Goal: Task Accomplishment & Management: Manage account settings

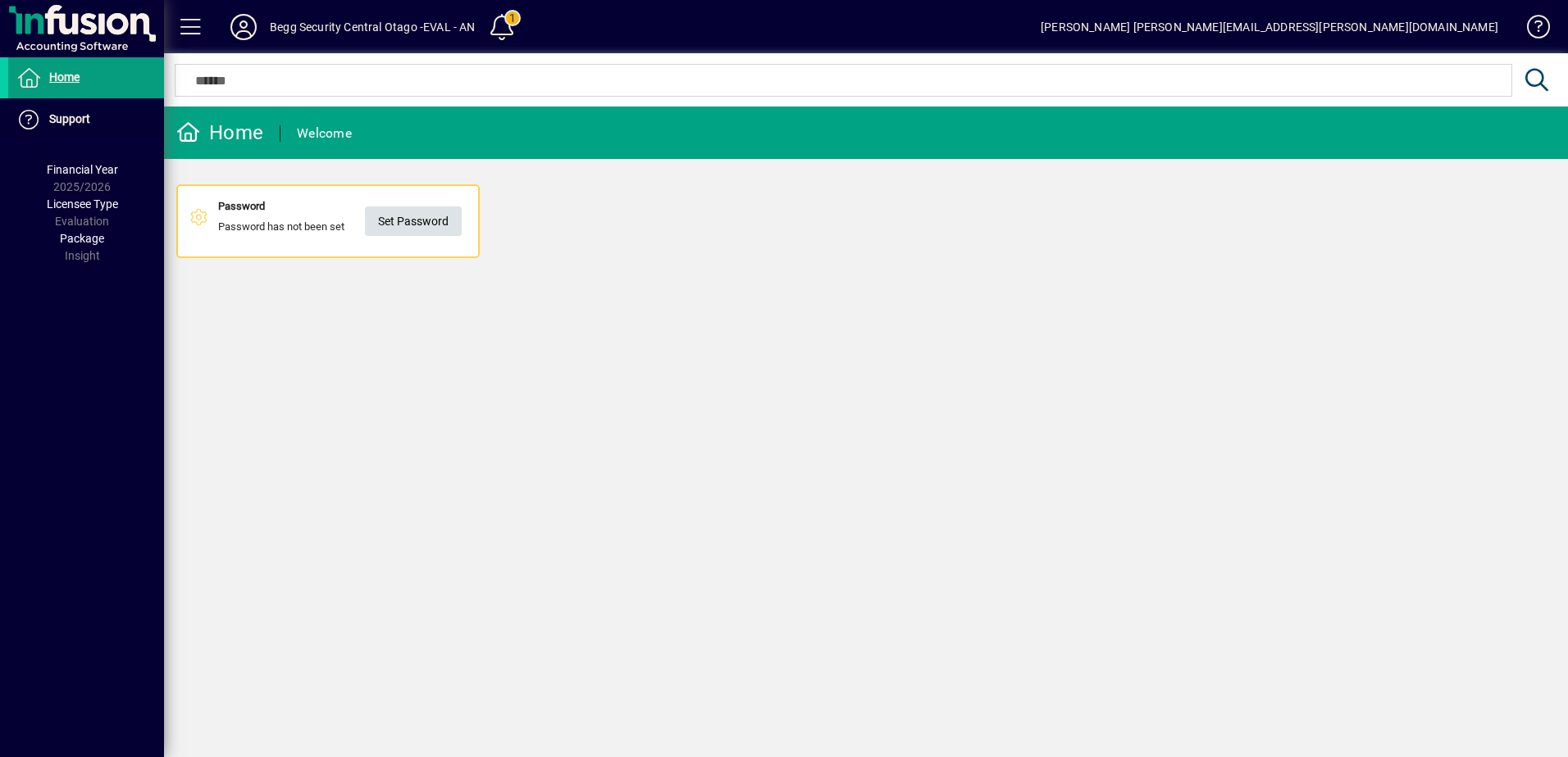
click at [412, 224] on span "Set Password" at bounding box center [413, 222] width 70 height 27
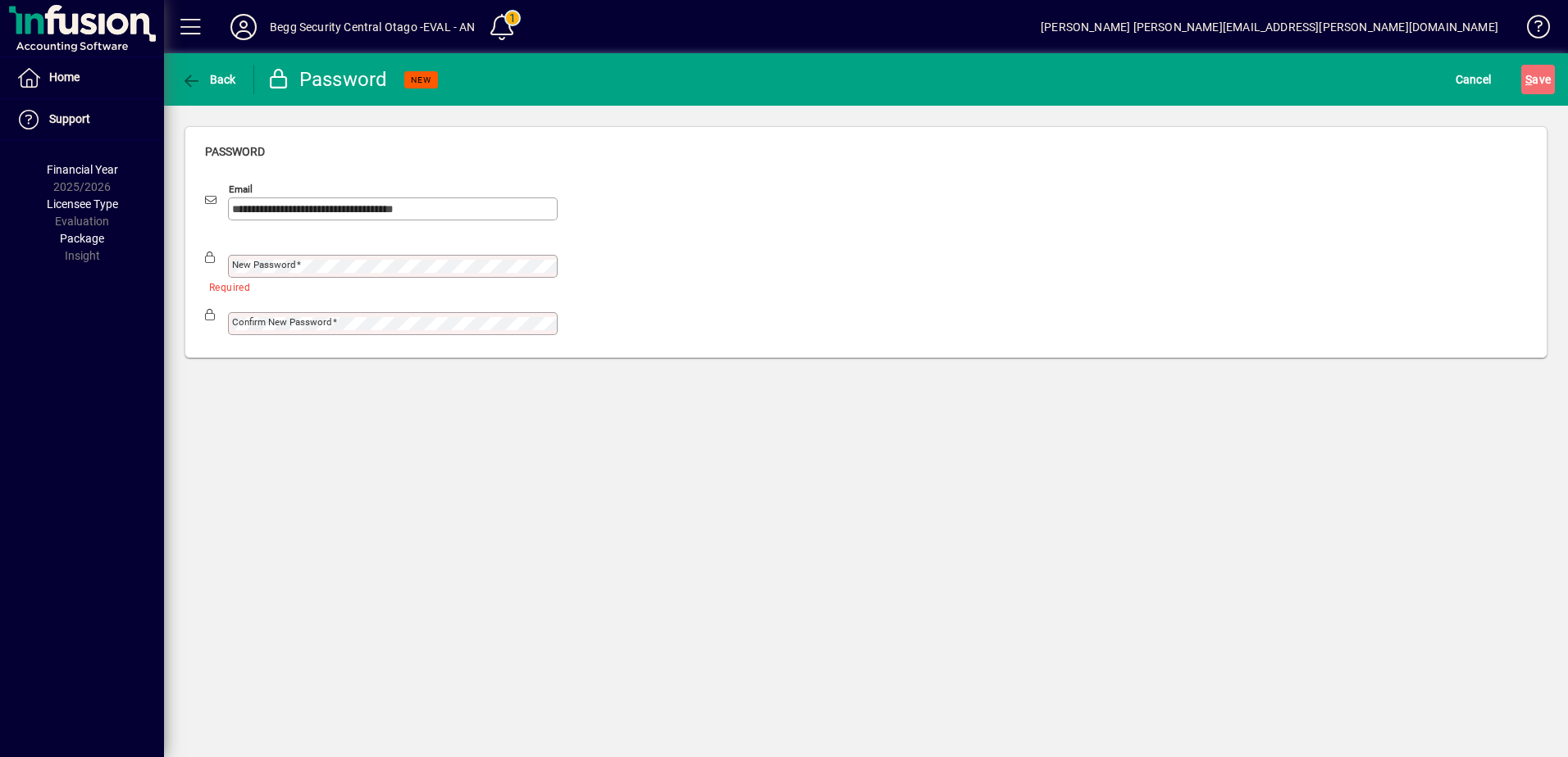
click at [316, 259] on div "New password" at bounding box center [392, 266] width 329 height 23
click at [328, 247] on div "New password" at bounding box center [381, 258] width 352 height 39
click at [174, 272] on div "**********" at bounding box center [865, 242] width 1403 height 272
click at [242, 322] on mat-label "Confirm new password" at bounding box center [282, 322] width 100 height 12
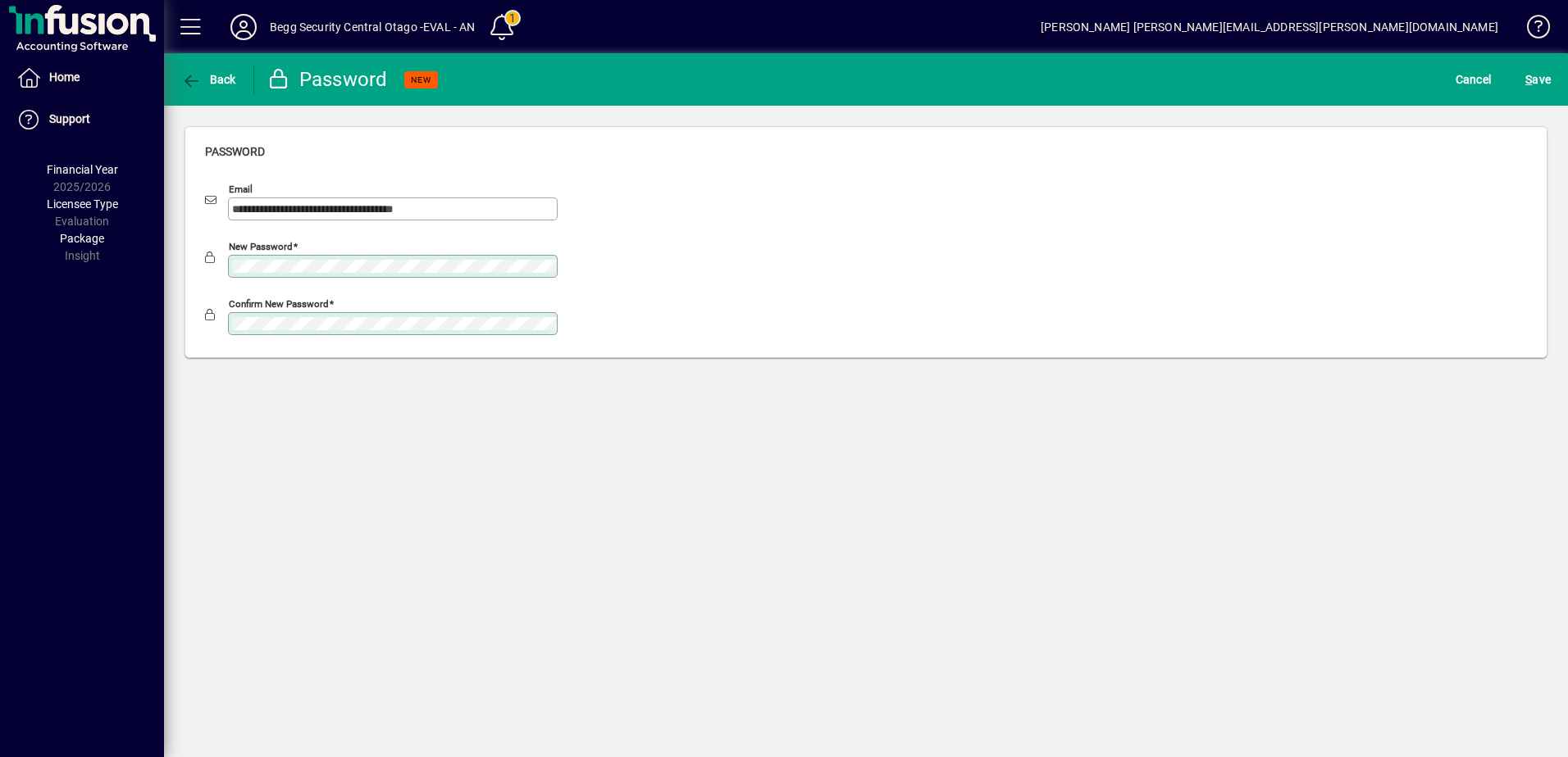
click at [748, 316] on div "Confirm new password" at bounding box center [865, 320] width 1322 height 58
click at [620, 304] on div "Confirm new password" at bounding box center [865, 320] width 1322 height 58
click at [773, 83] on span "S ave" at bounding box center [1538, 80] width 26 height 27
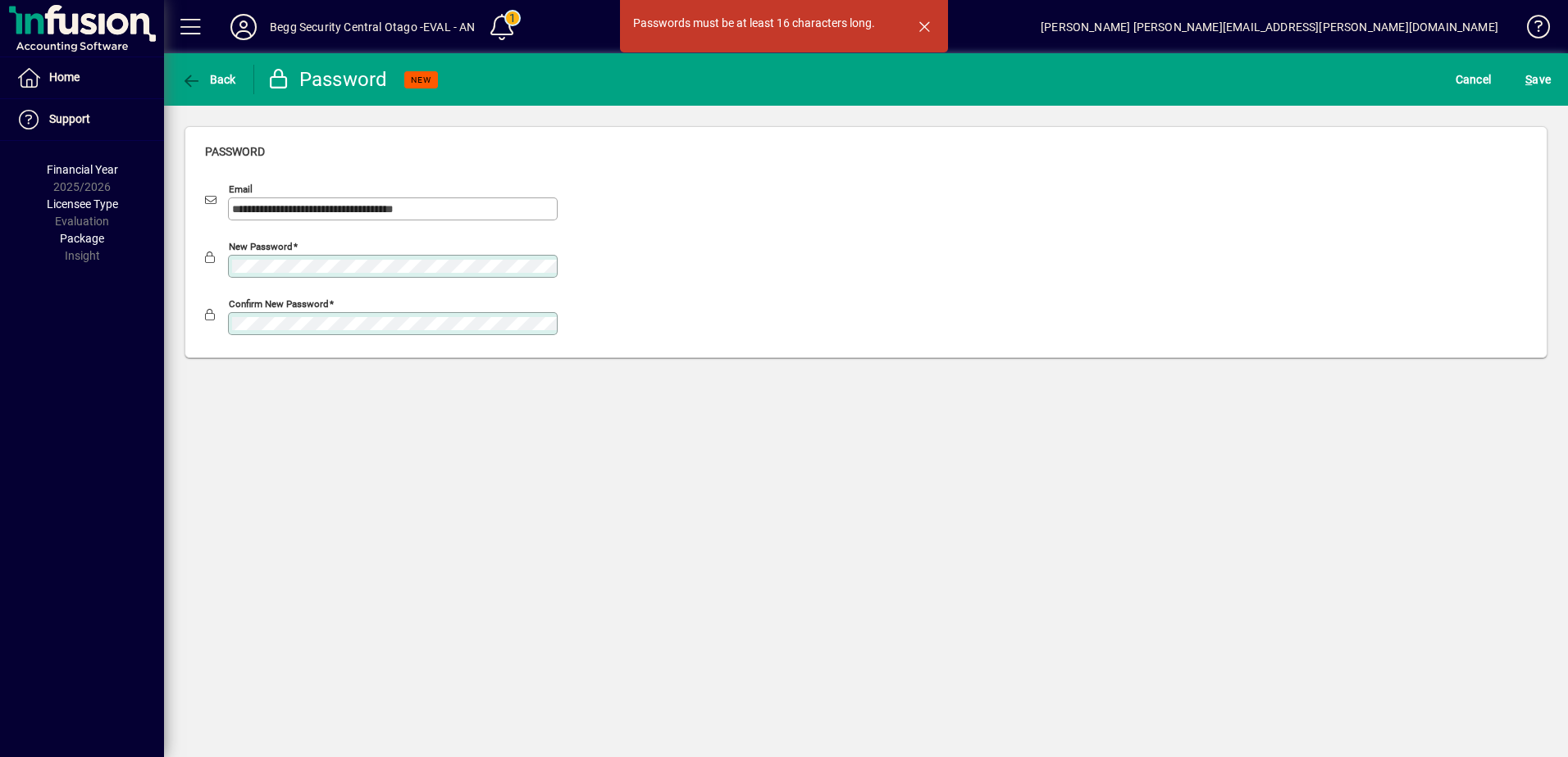
click at [399, 252] on div "New password" at bounding box center [381, 258] width 352 height 39
click at [580, 185] on div "**********" at bounding box center [865, 206] width 1322 height 58
click at [773, 80] on span "S ave" at bounding box center [1538, 80] width 26 height 27
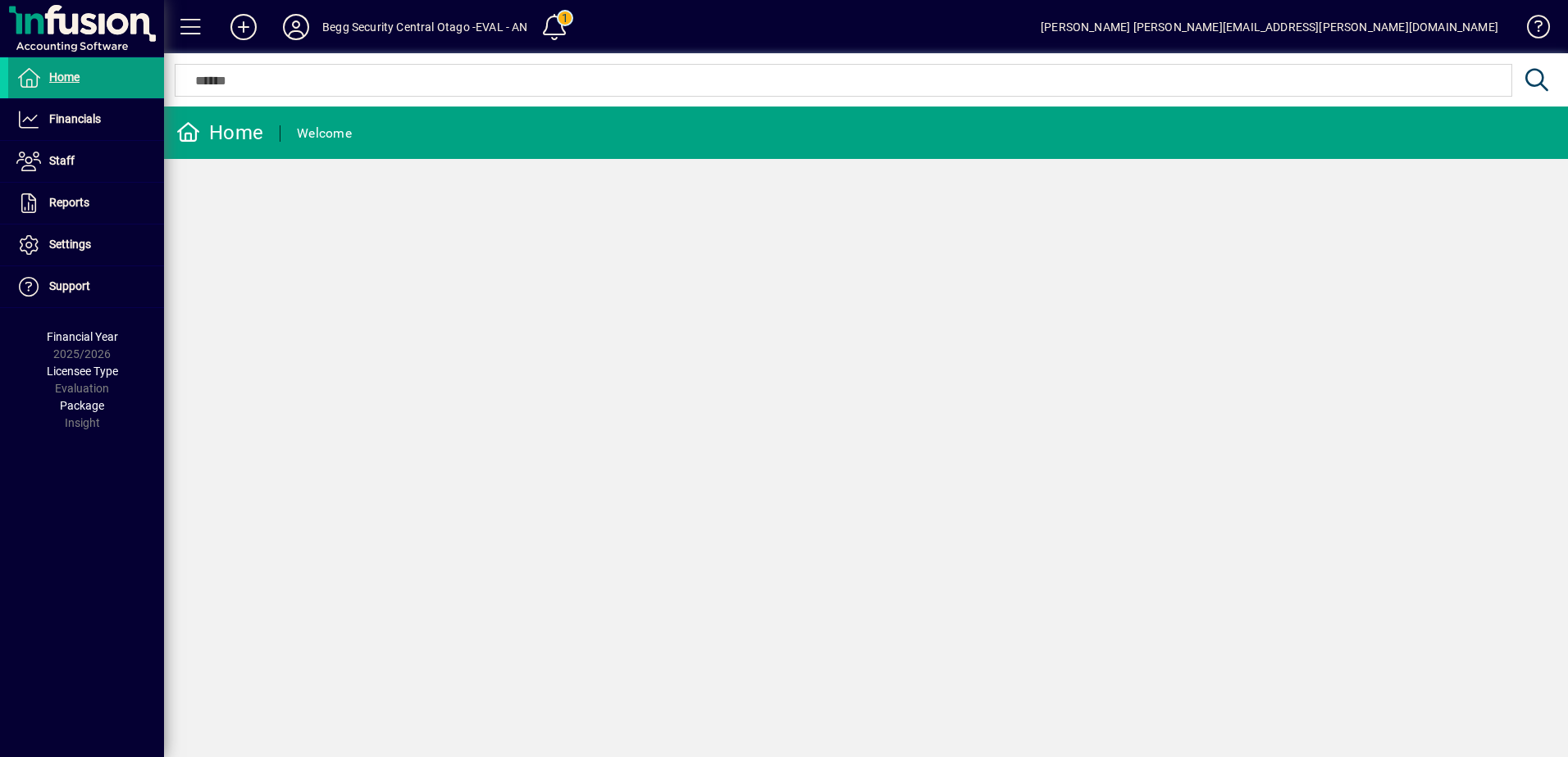
click at [435, 285] on div "Home Welcome" at bounding box center [865, 432] width 1403 height 651
drag, startPoint x: 1518, startPoint y: 597, endPoint x: 122, endPoint y: 370, distance: 1414.3
click at [99, 378] on span "Licensee Type" at bounding box center [82, 371] width 71 height 13
click at [62, 75] on span "Home" at bounding box center [64, 77] width 30 height 13
click at [80, 123] on span "Financials" at bounding box center [75, 119] width 51 height 13
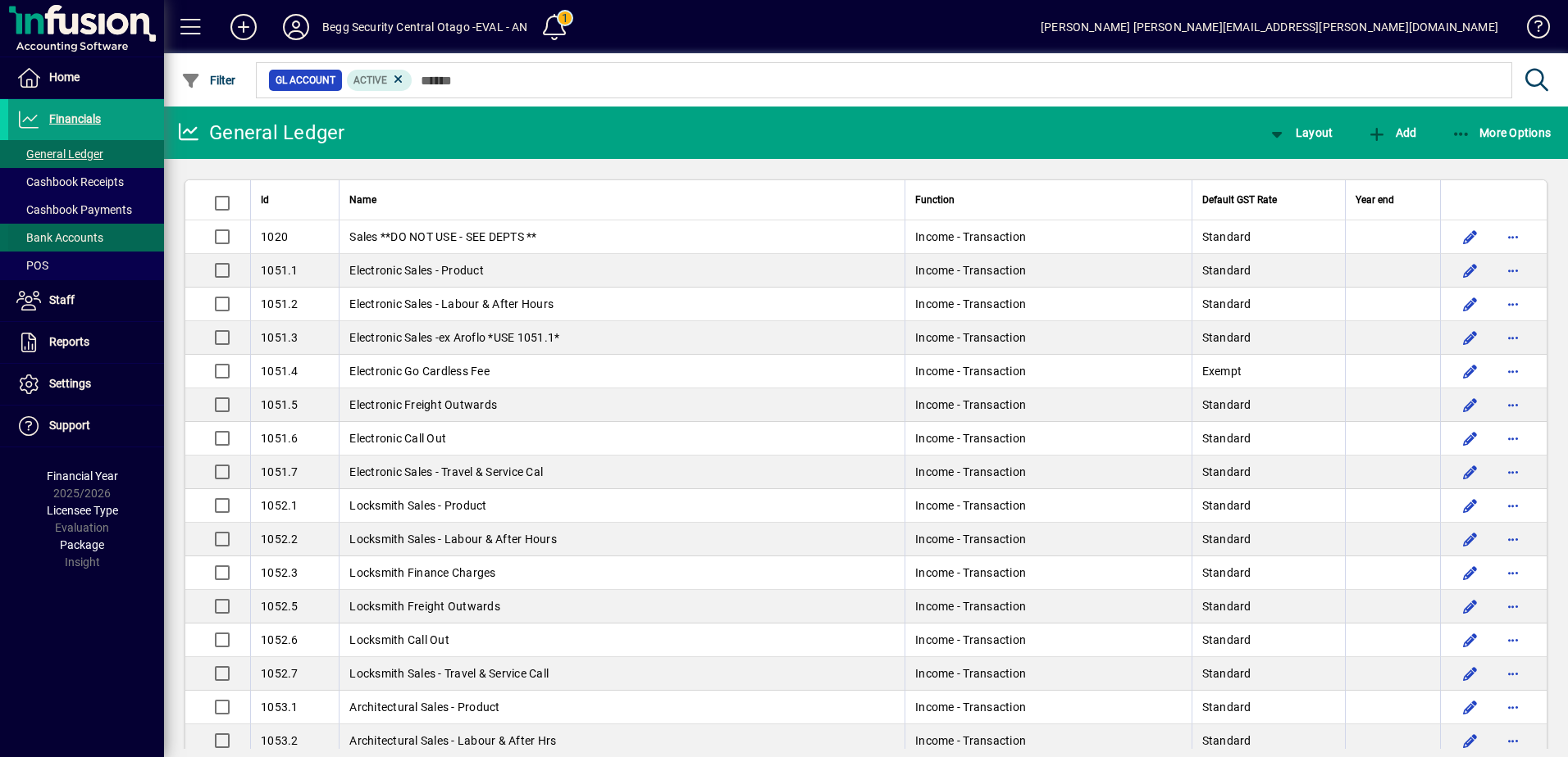
drag, startPoint x: 93, startPoint y: 223, endPoint x: 92, endPoint y: 233, distance: 10.0
click at [93, 224] on span at bounding box center [86, 237] width 156 height 39
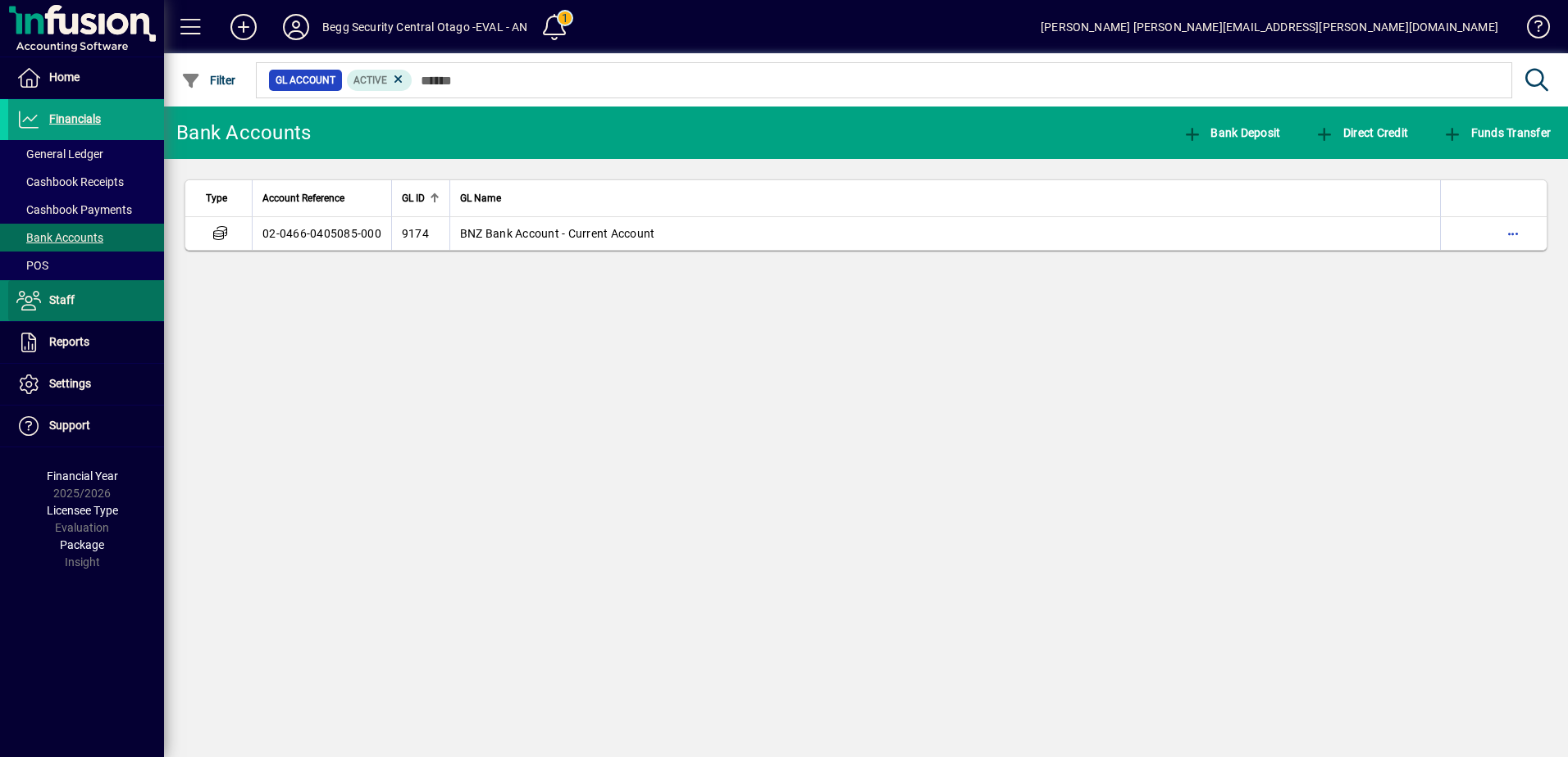
click at [66, 301] on span "Staff" at bounding box center [62, 300] width 26 height 13
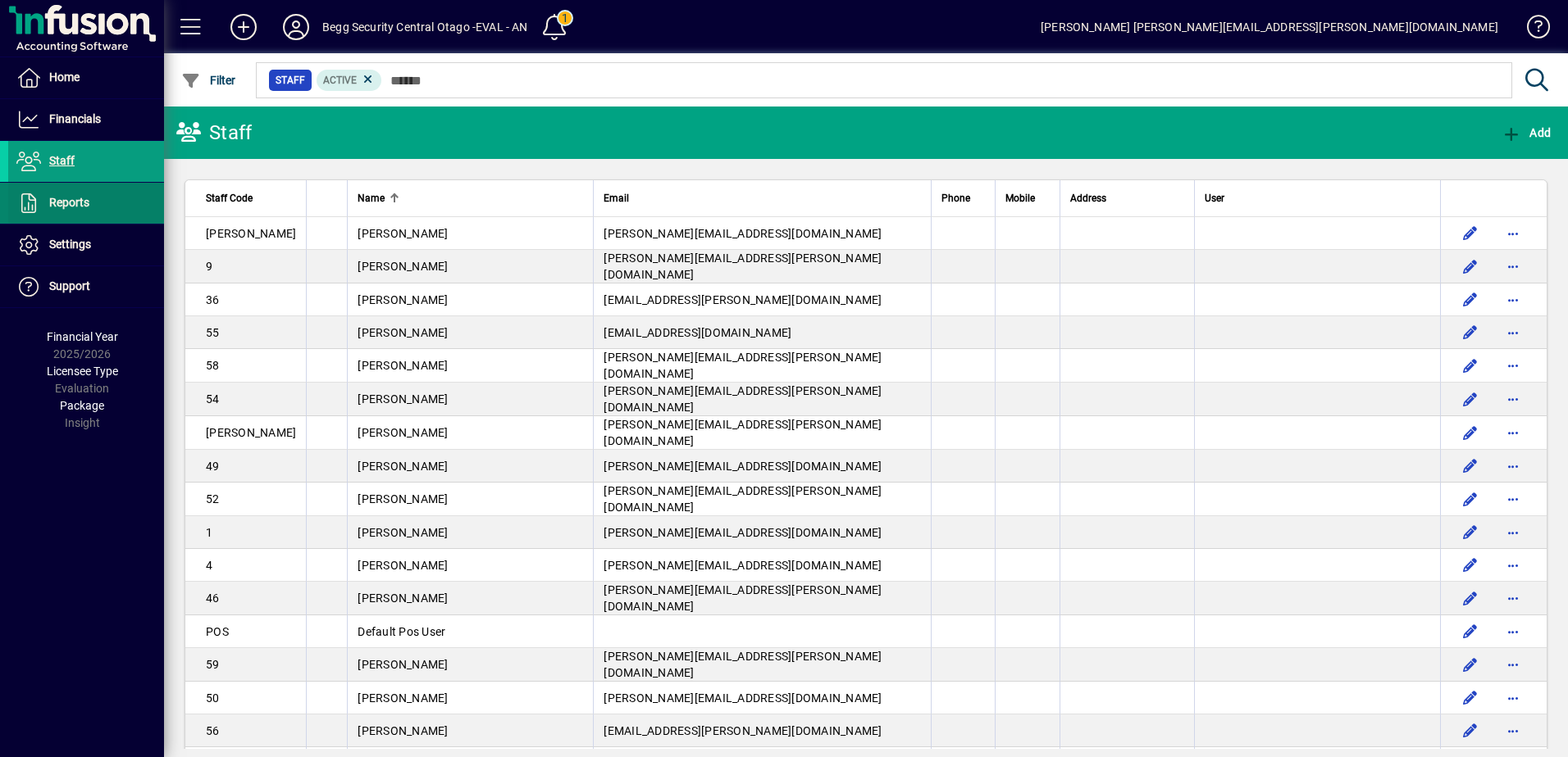
click at [74, 200] on span "Reports" at bounding box center [70, 202] width 40 height 13
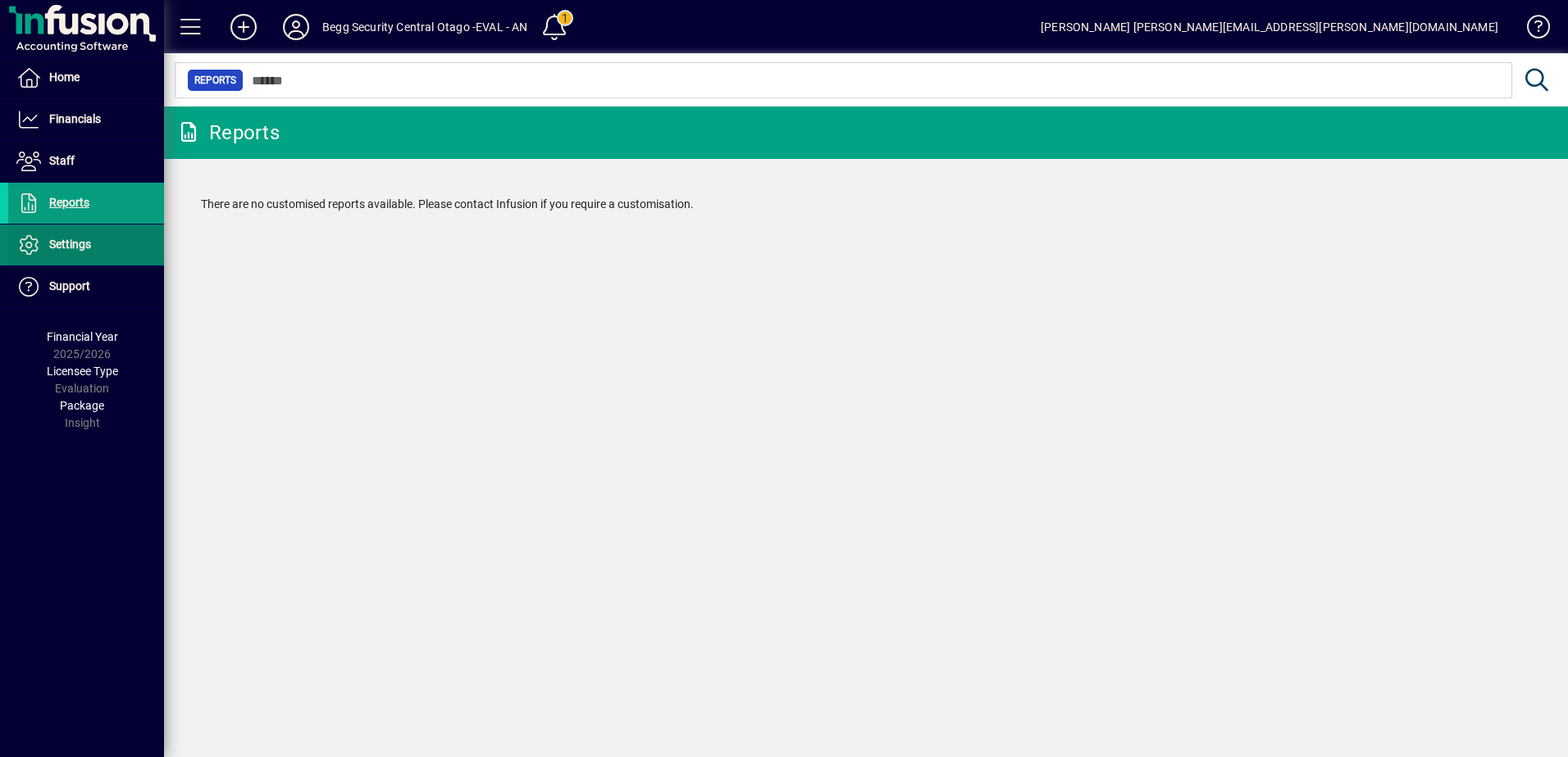
click at [69, 237] on span "Settings" at bounding box center [49, 245] width 83 height 20
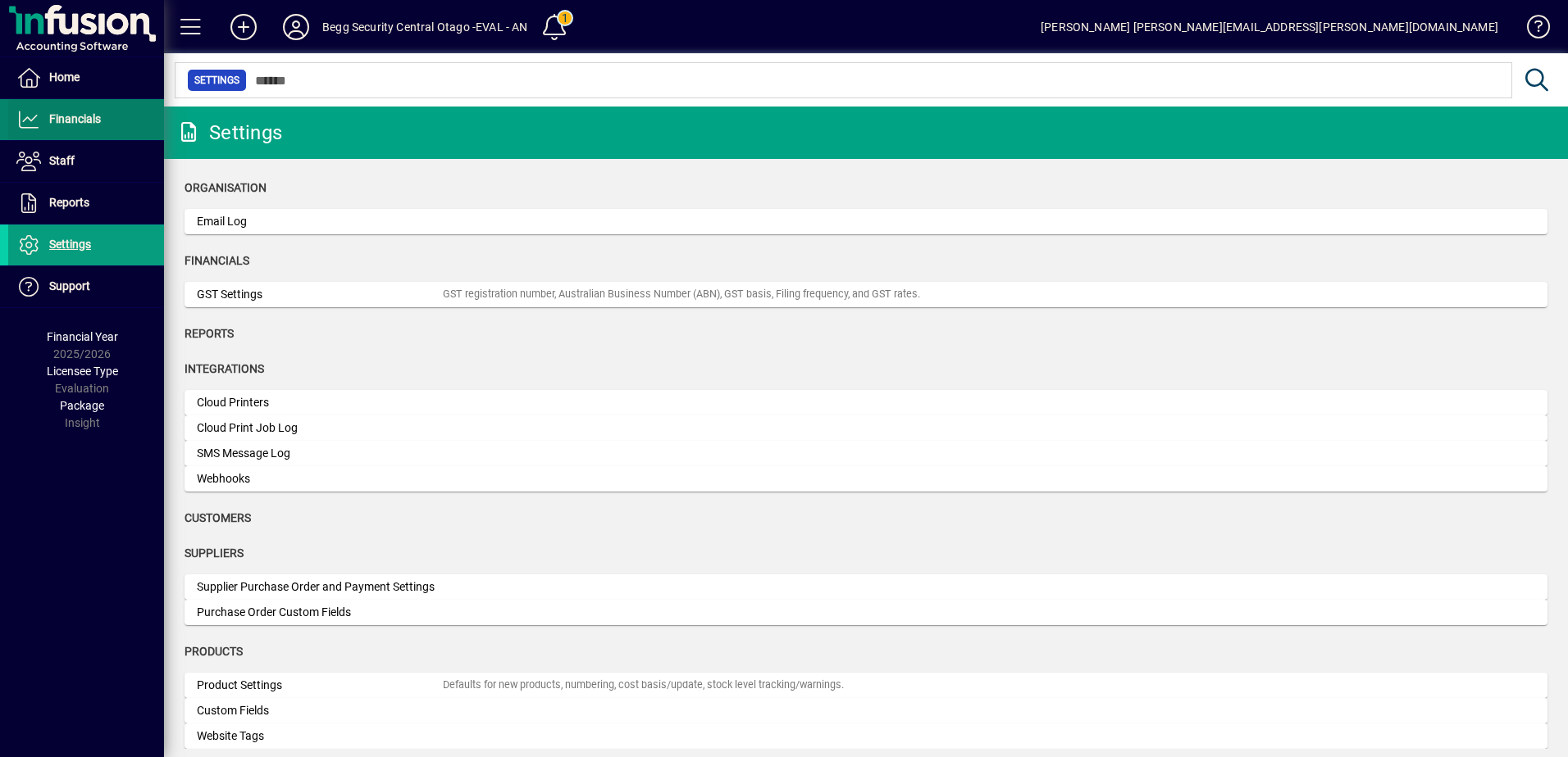
click at [63, 121] on span "Financials" at bounding box center [75, 119] width 51 height 13
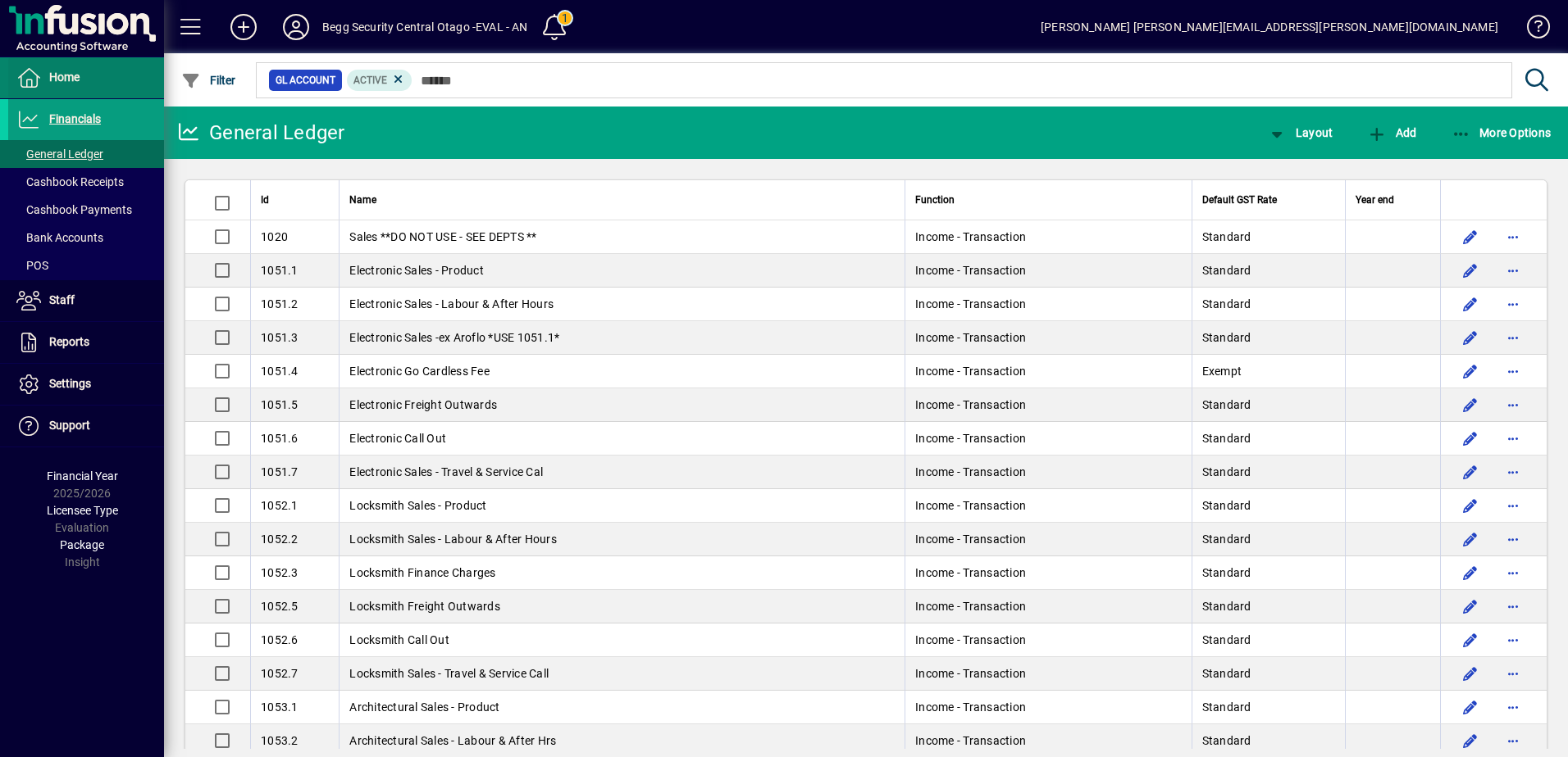
click at [60, 80] on span "Home" at bounding box center [64, 77] width 30 height 13
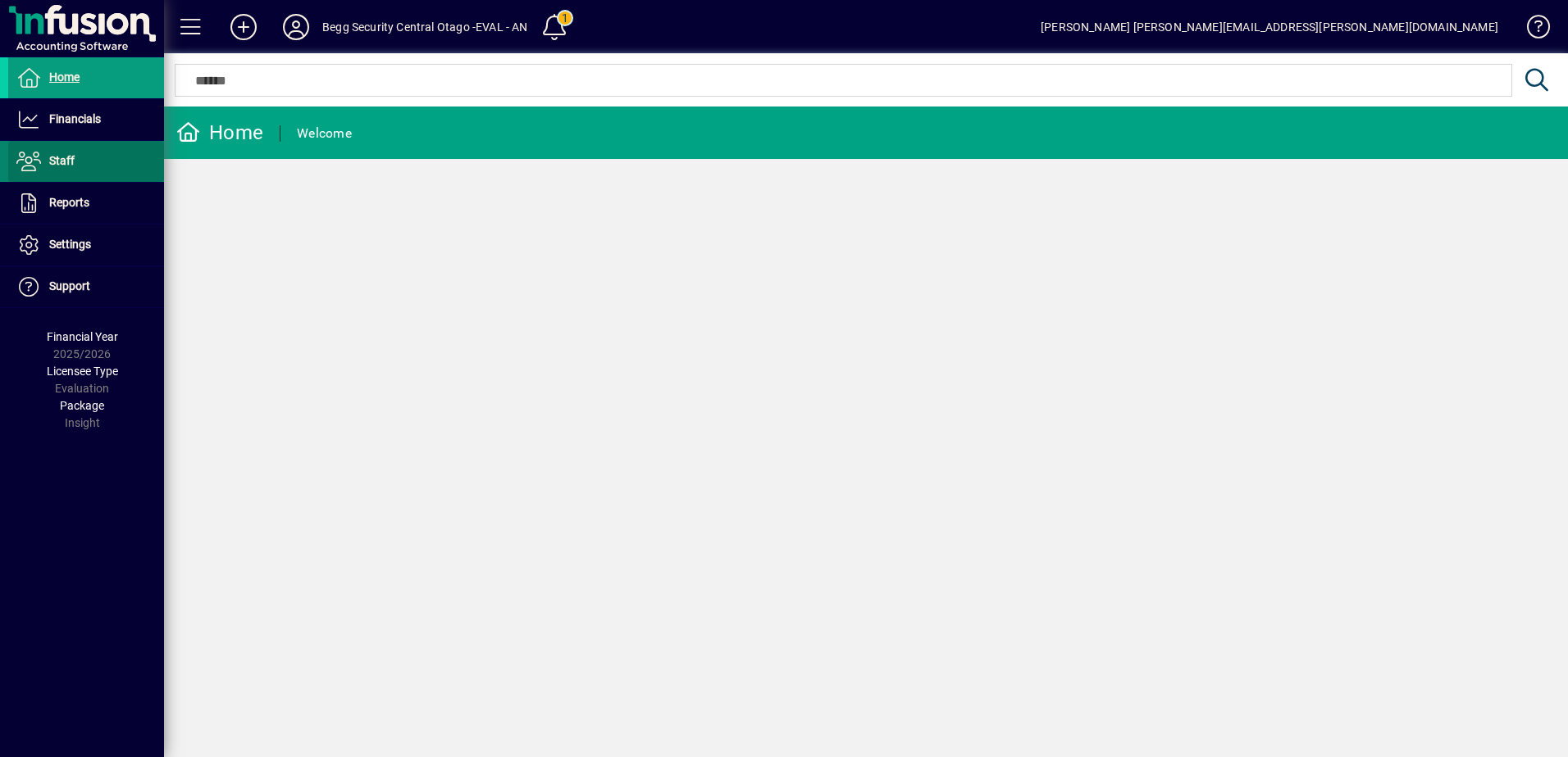
click at [118, 160] on span at bounding box center [86, 161] width 156 height 39
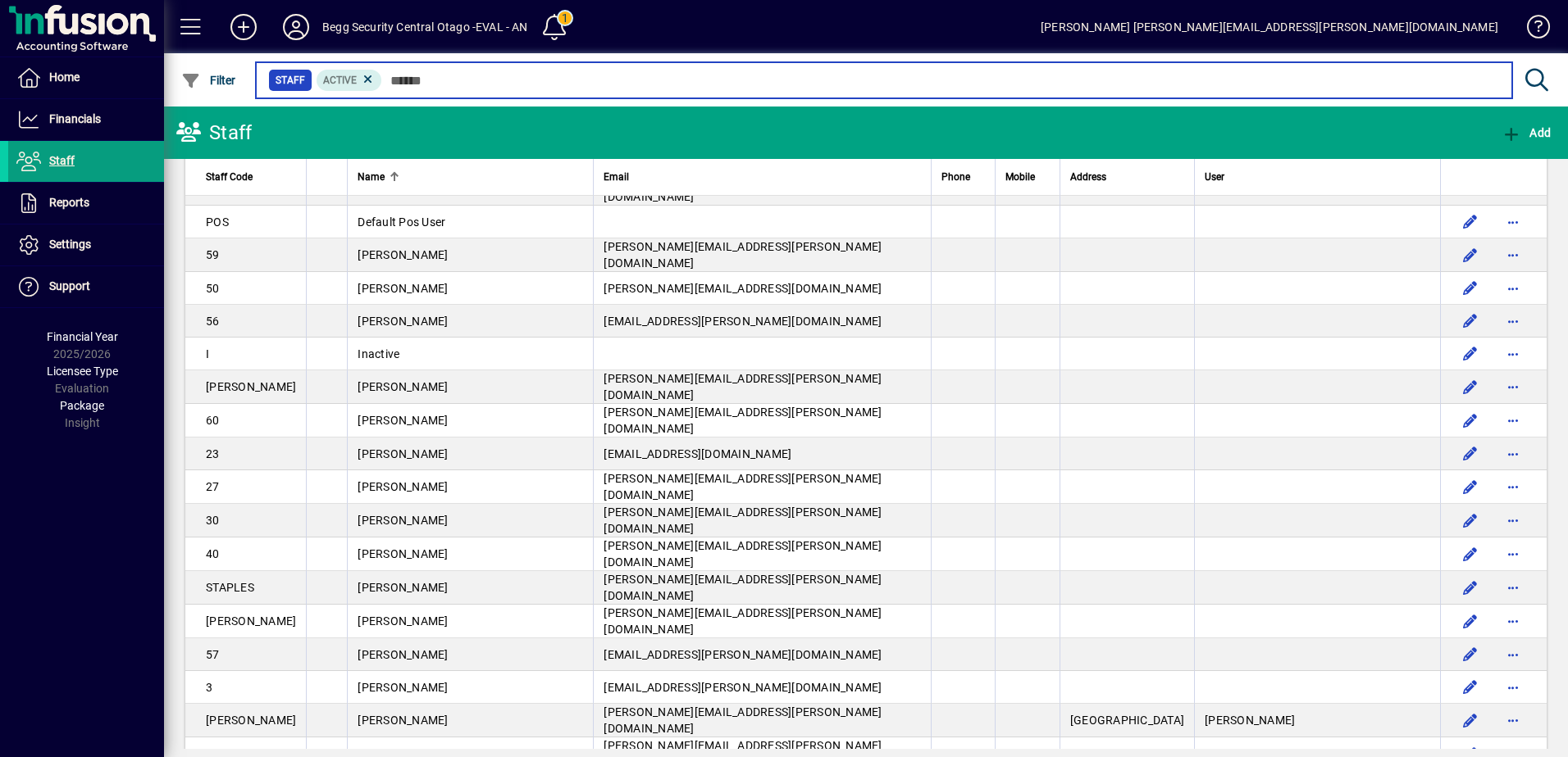
scroll to position [210, 0]
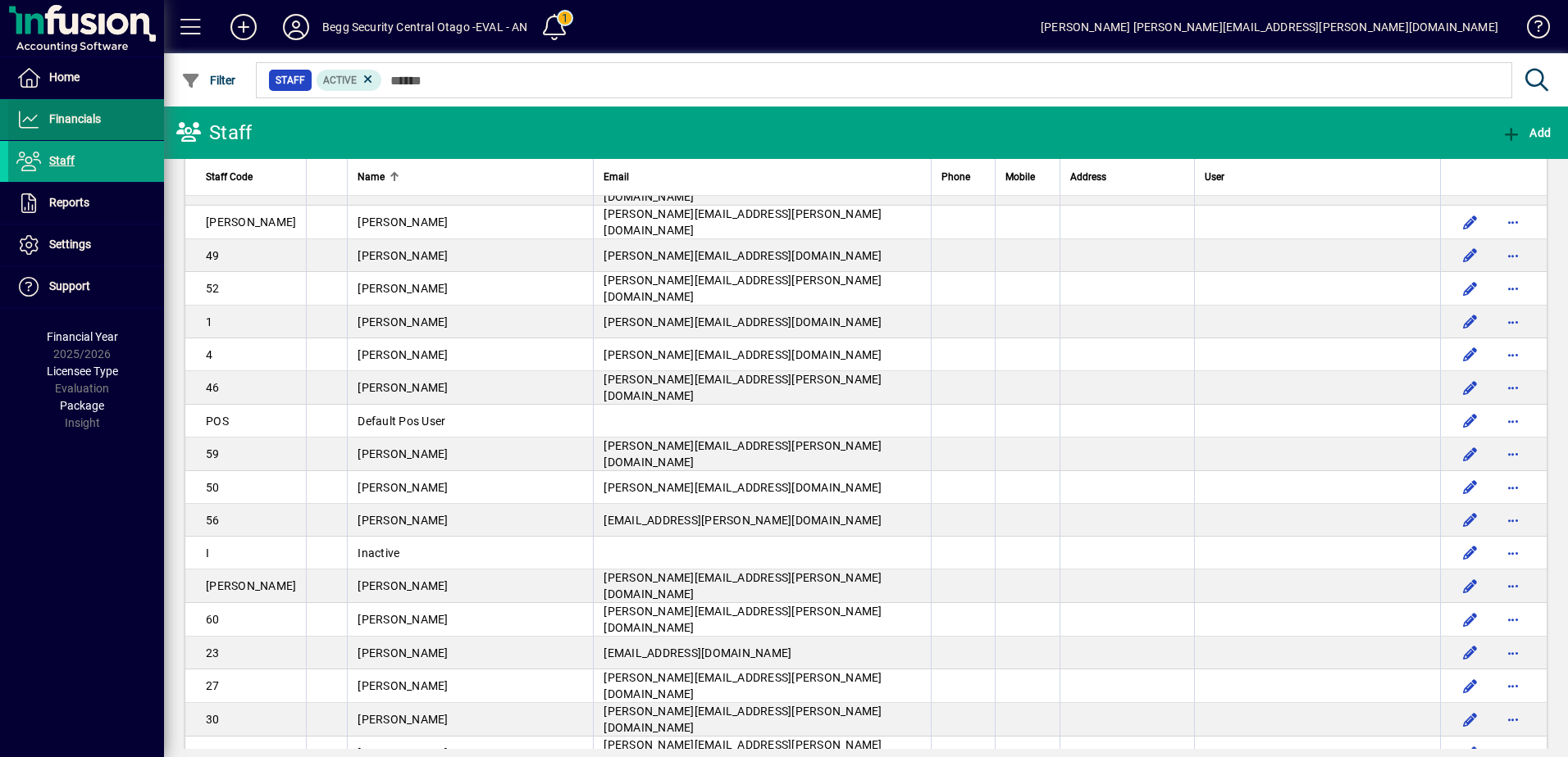
click at [73, 113] on span "Financials" at bounding box center [75, 119] width 51 height 13
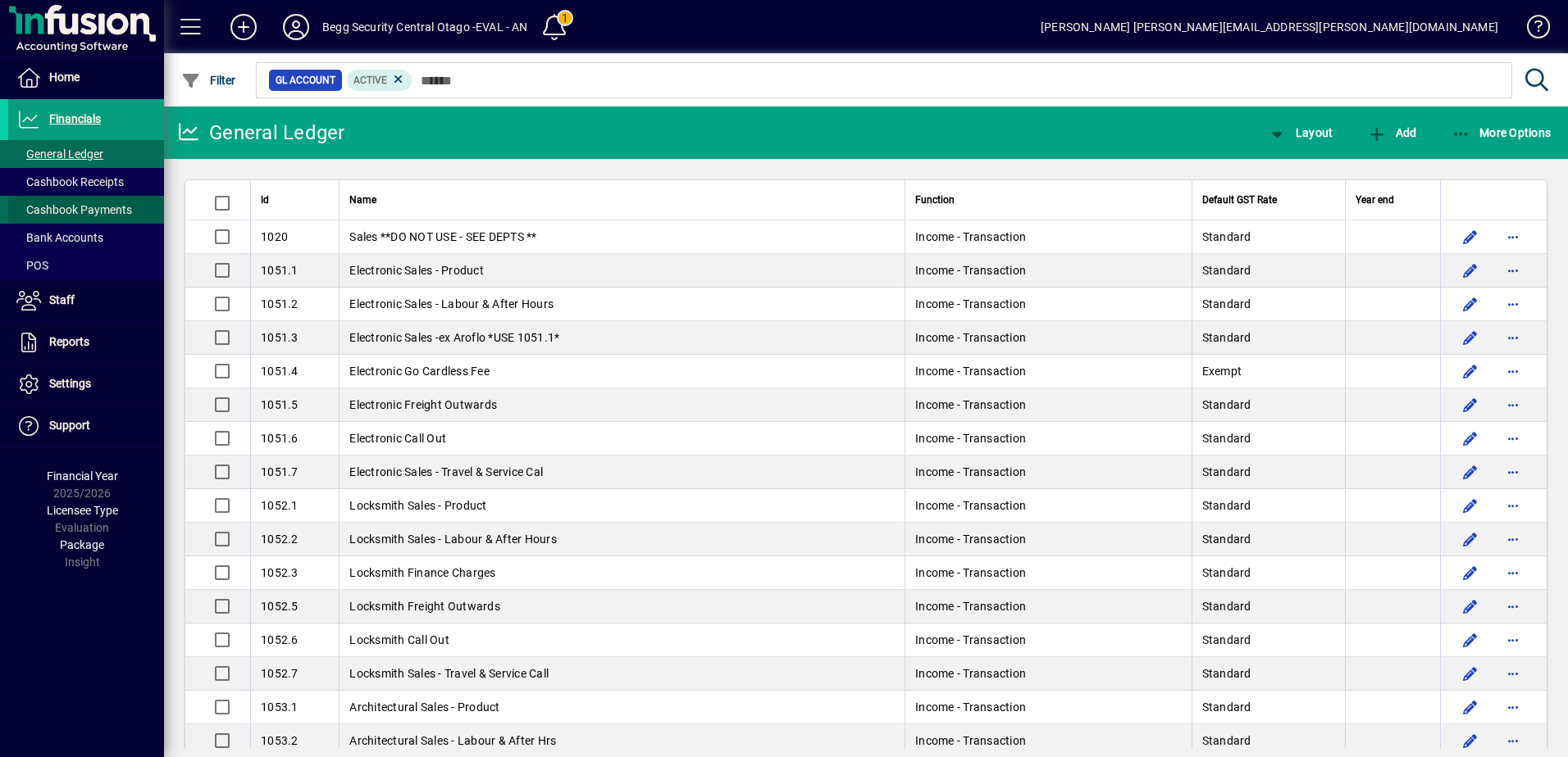
click at [126, 218] on span "Cashbook Payments" at bounding box center [70, 209] width 124 height 17
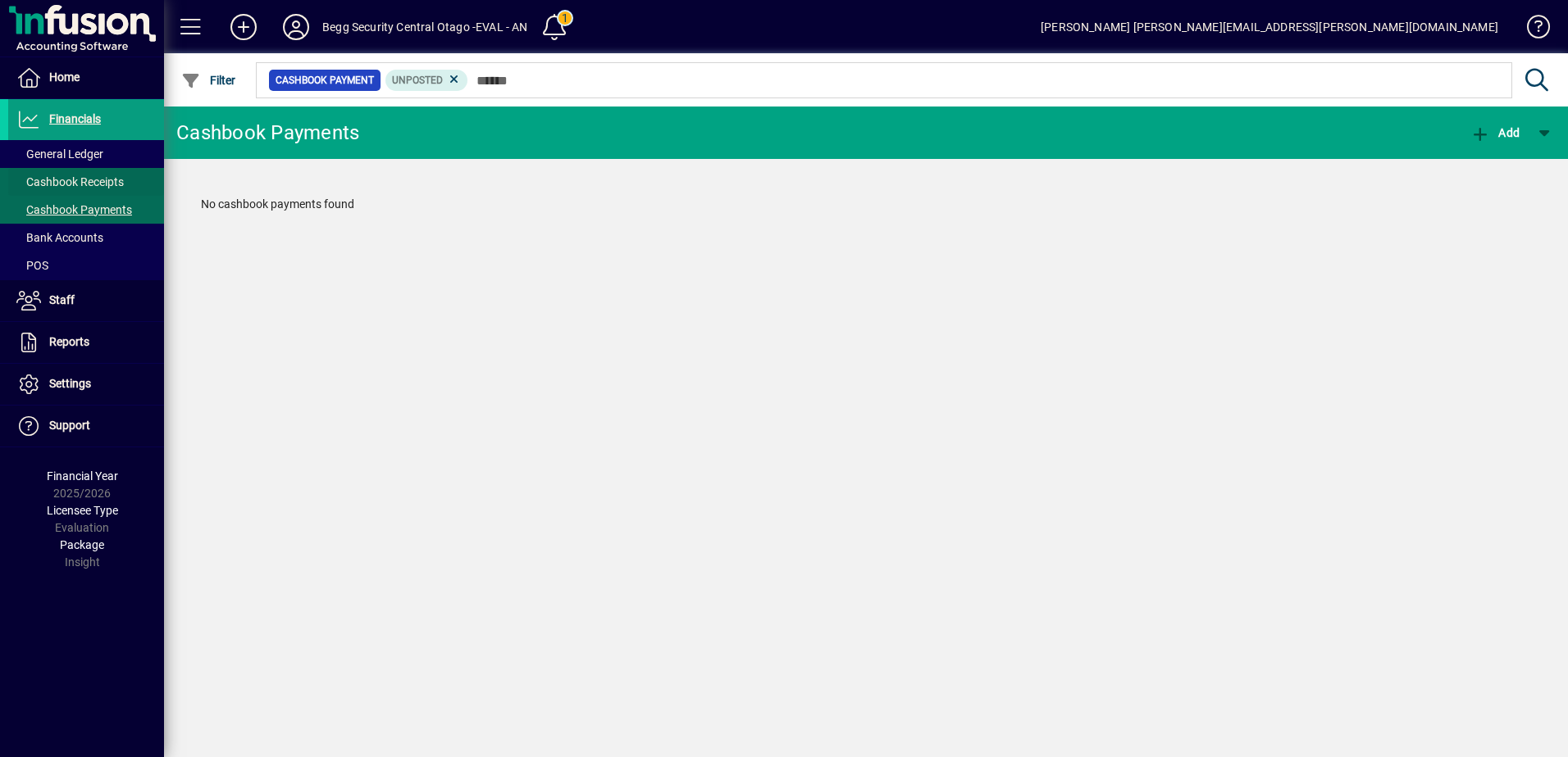
click at [76, 179] on span "Cashbook Receipts" at bounding box center [70, 182] width 107 height 13
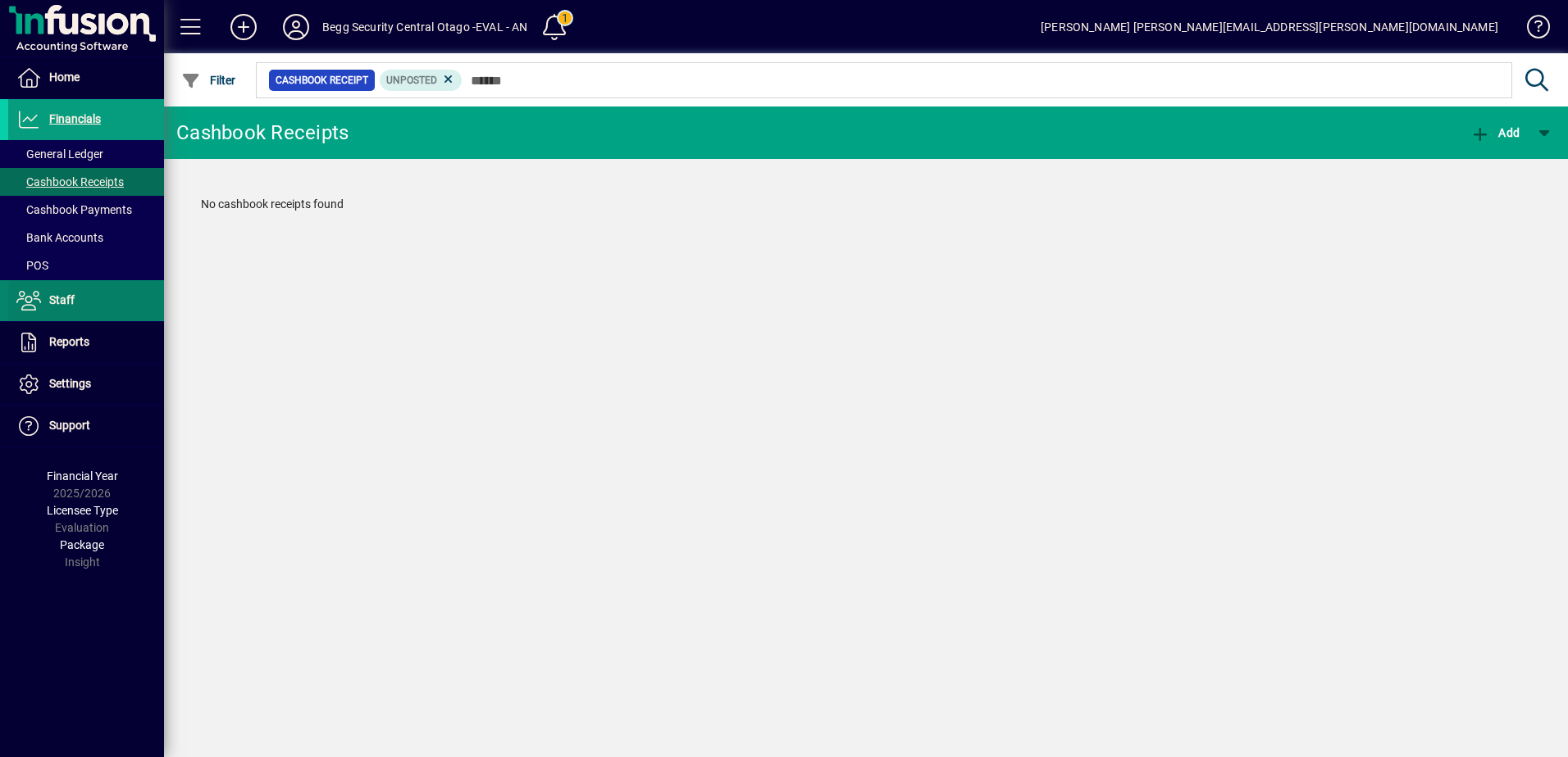
click at [122, 310] on span at bounding box center [86, 300] width 156 height 39
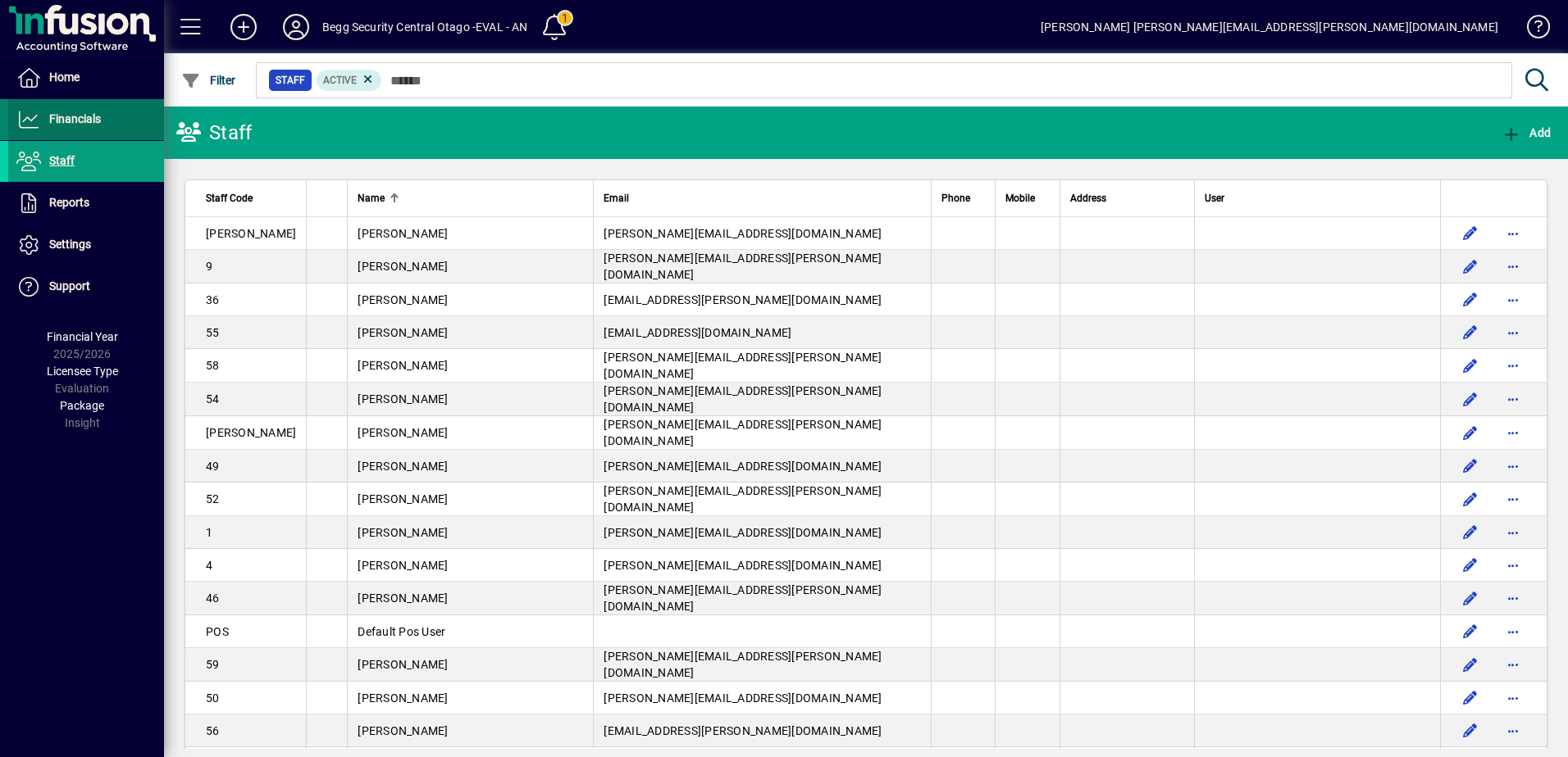
click at [100, 116] on span "Financials" at bounding box center [75, 119] width 51 height 13
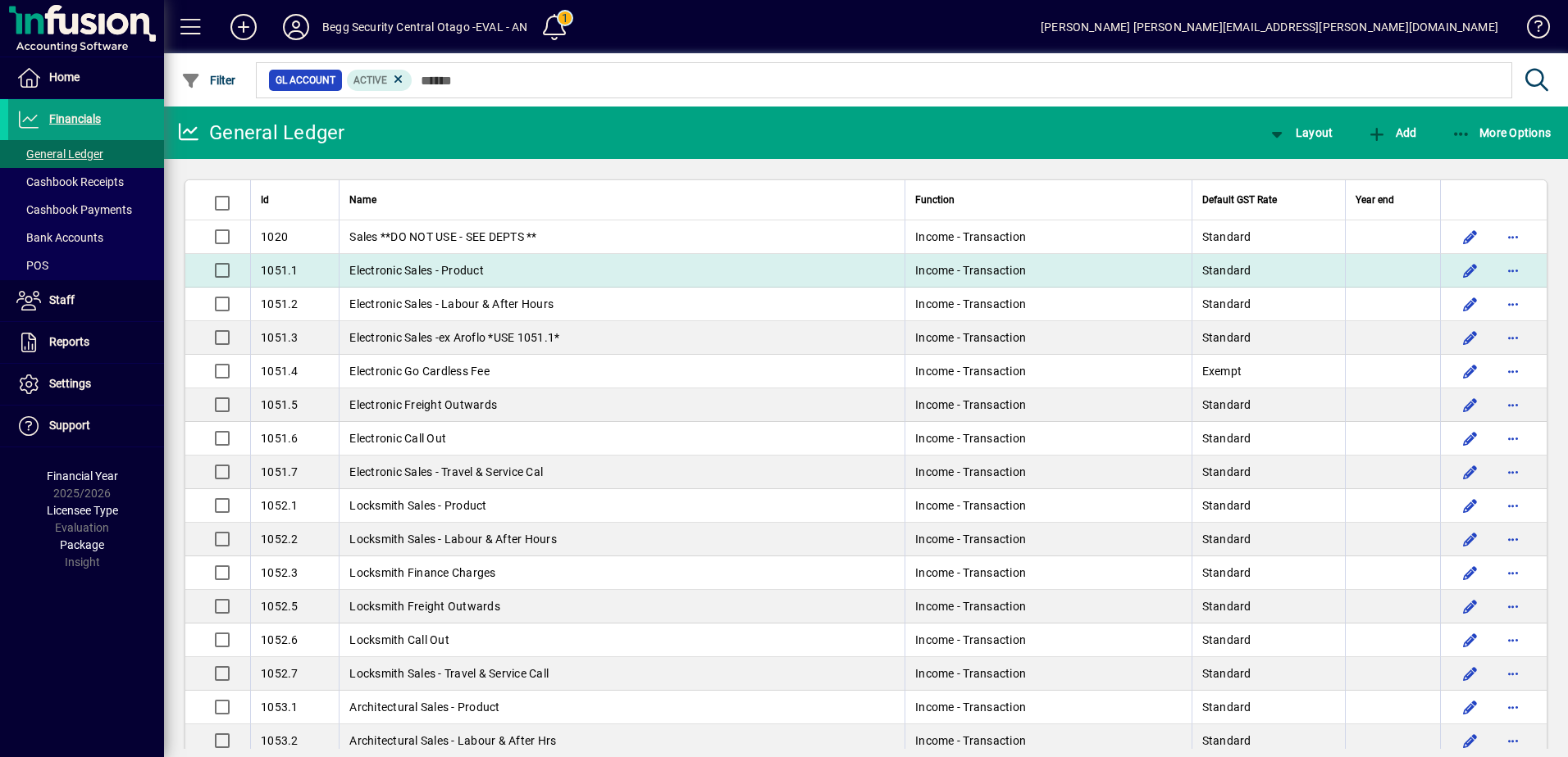
click at [443, 271] on span "Electronic Sales - Product" at bounding box center [416, 271] width 134 height 13
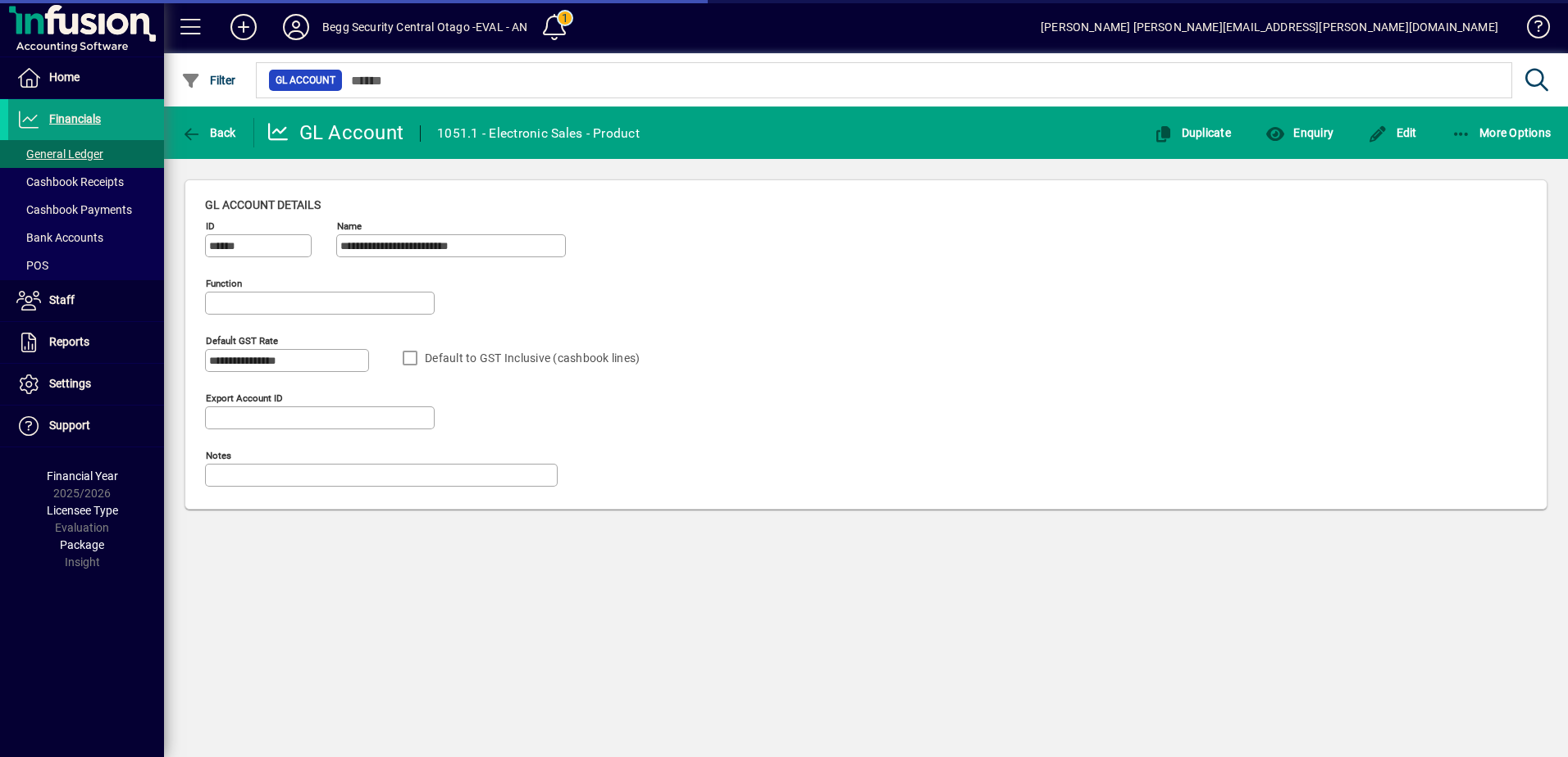
type input "**********"
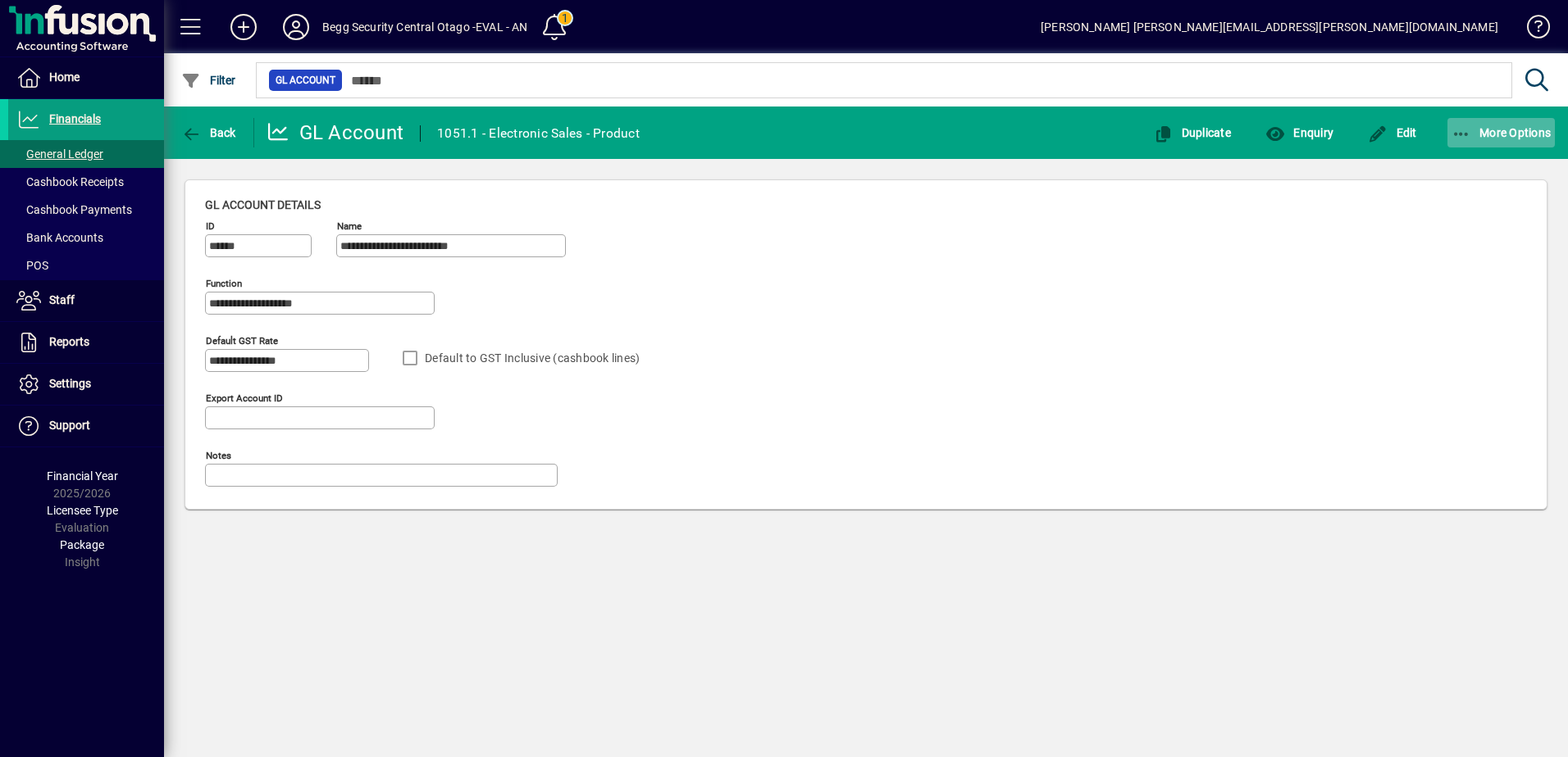
click at [773, 138] on span "More Options" at bounding box center [1500, 133] width 100 height 13
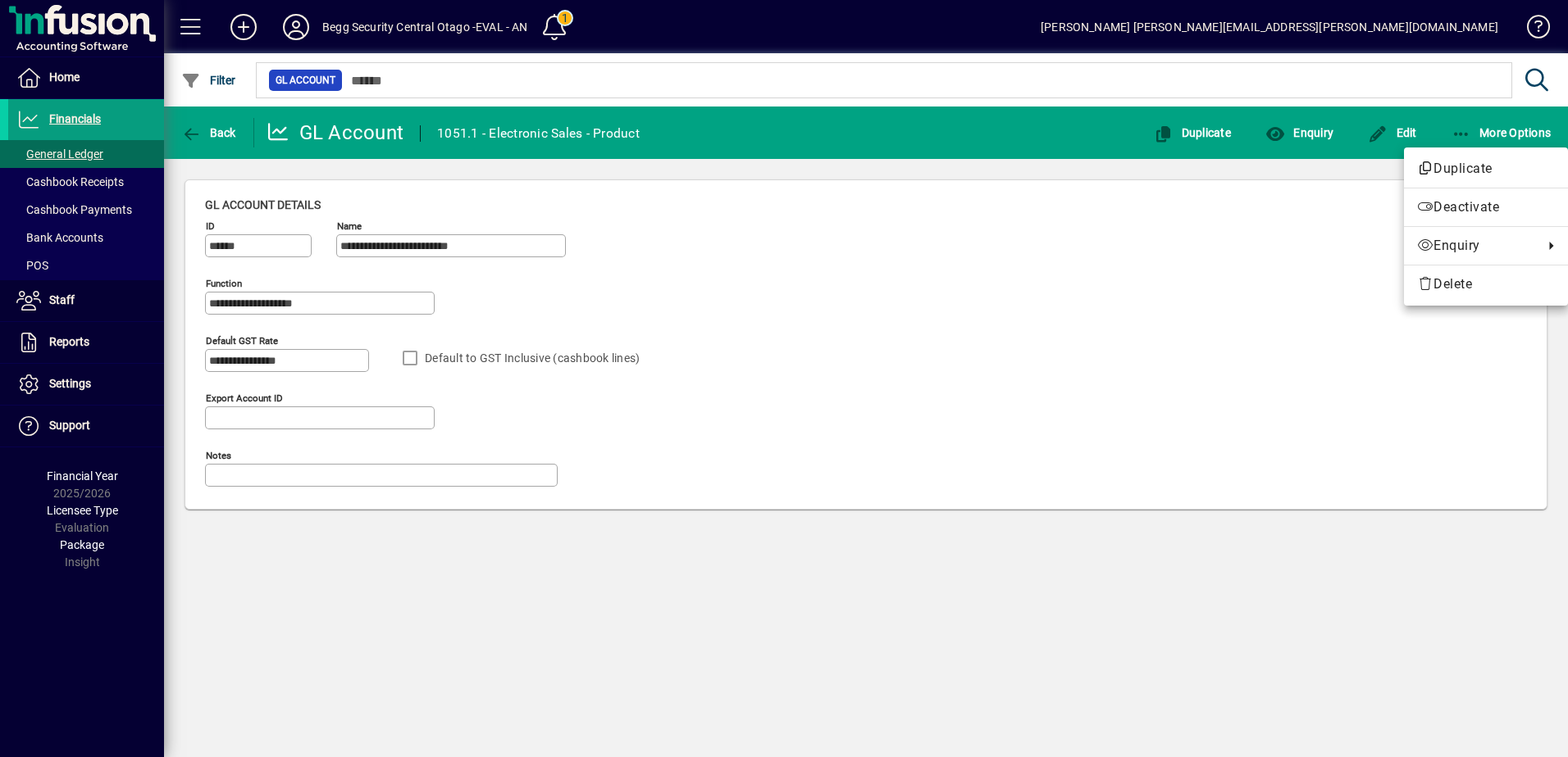
click at [773, 404] on div at bounding box center [784, 378] width 1568 height 757
